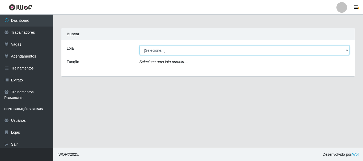
click at [342, 50] on select "[Selecione...] Bemais Supermercados - B4 [GEOGRAPHIC_DATA]" at bounding box center [245, 50] width 210 height 9
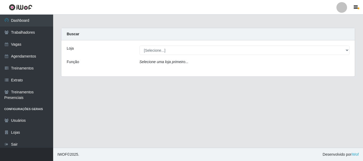
click at [280, 70] on div "Loja [Selecione...] Bemais Supermercados - B4 Mangabeira Função Selecione uma l…" at bounding box center [207, 58] width 293 height 36
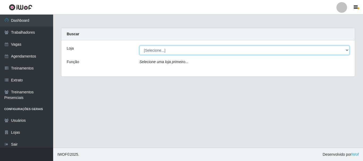
click at [345, 49] on select "[Selecione...] Bemais Supermercados - B4 [GEOGRAPHIC_DATA]" at bounding box center [245, 50] width 210 height 9
select select "404"
click at [140, 46] on select "[Selecione...] Bemais Supermercados - B4 [GEOGRAPHIC_DATA]" at bounding box center [245, 50] width 210 height 9
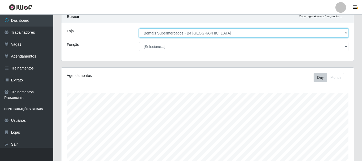
scroll to position [27, 0]
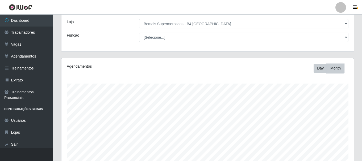
click at [333, 69] on button "Month" at bounding box center [335, 68] width 17 height 9
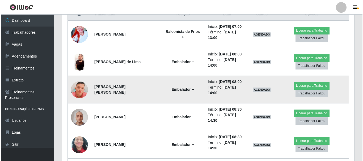
scroll to position [213, 0]
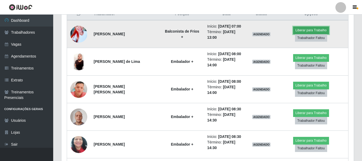
click at [311, 28] on button "Liberar para Trabalho" at bounding box center [311, 30] width 36 height 7
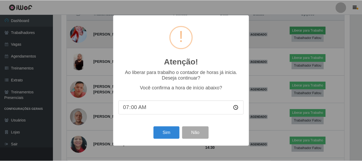
scroll to position [110, 289]
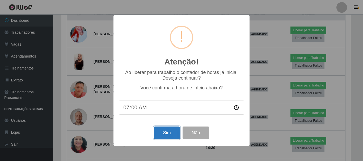
click at [162, 135] on button "Sim" at bounding box center [167, 133] width 26 height 12
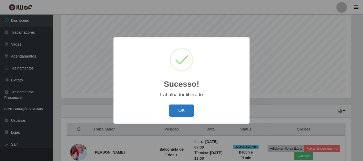
click at [176, 108] on button "OK" at bounding box center [181, 111] width 25 height 12
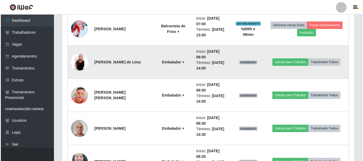
scroll to position [230, 0]
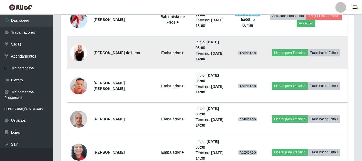
click at [82, 48] on img at bounding box center [78, 52] width 17 height 17
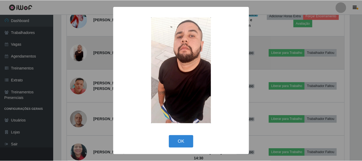
scroll to position [110, 289]
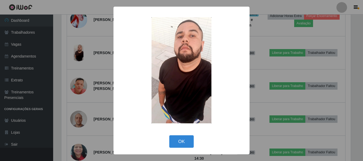
click at [108, 46] on div "× OK Cancel" at bounding box center [181, 80] width 363 height 161
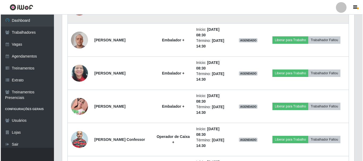
scroll to position [310, 0]
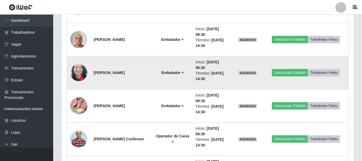
click at [81, 72] on img at bounding box center [78, 73] width 17 height 30
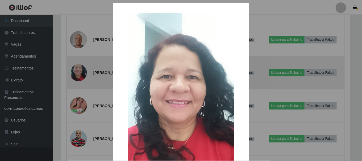
scroll to position [110, 289]
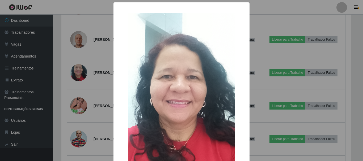
click at [105, 80] on div "× OK Cancel" at bounding box center [181, 80] width 363 height 161
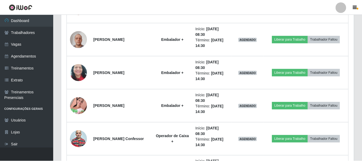
scroll to position [110, 292]
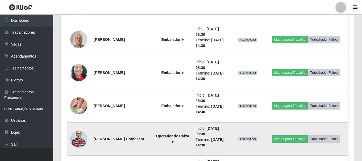
click at [74, 137] on img at bounding box center [78, 139] width 17 height 23
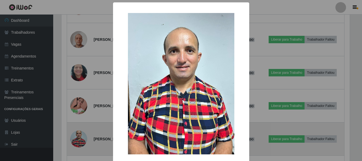
scroll to position [110, 289]
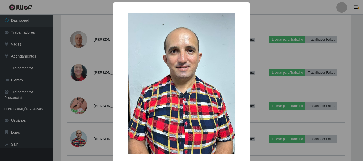
click at [104, 85] on div "× OK Cancel" at bounding box center [181, 80] width 363 height 161
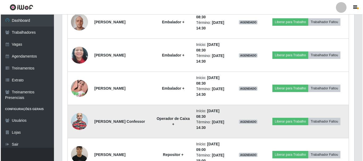
scroll to position [363, 0]
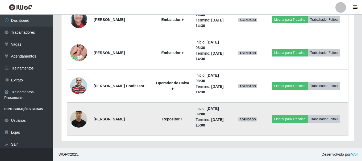
click at [73, 120] on img at bounding box center [78, 119] width 17 height 23
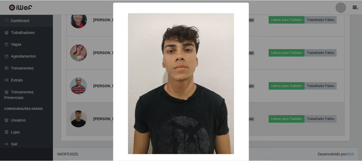
scroll to position [110, 289]
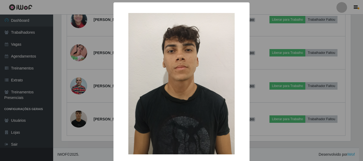
click at [110, 68] on div "× OK Cancel" at bounding box center [181, 80] width 363 height 161
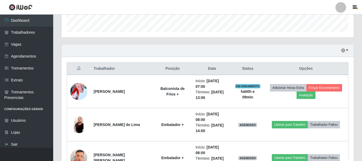
scroll to position [159, 0]
